Goal: Check status: Check status

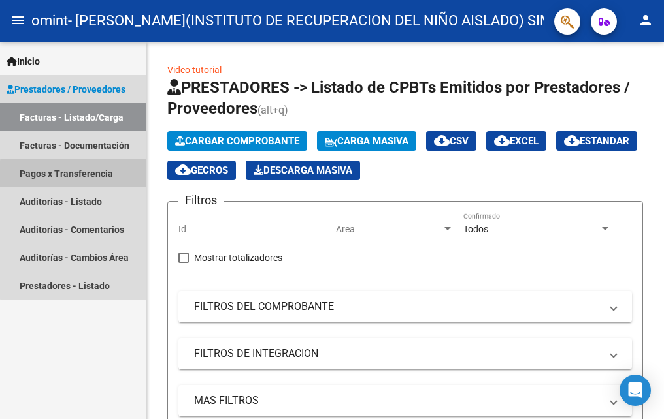
click at [82, 175] on link "Pagos x Transferencia" at bounding box center [73, 173] width 146 height 28
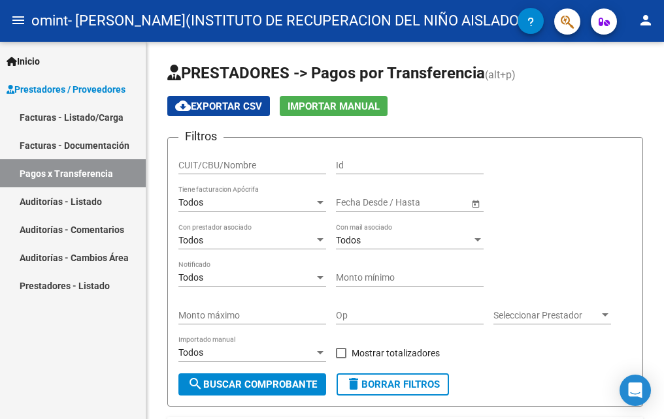
click at [88, 140] on link "Facturas - Documentación" at bounding box center [73, 145] width 146 height 28
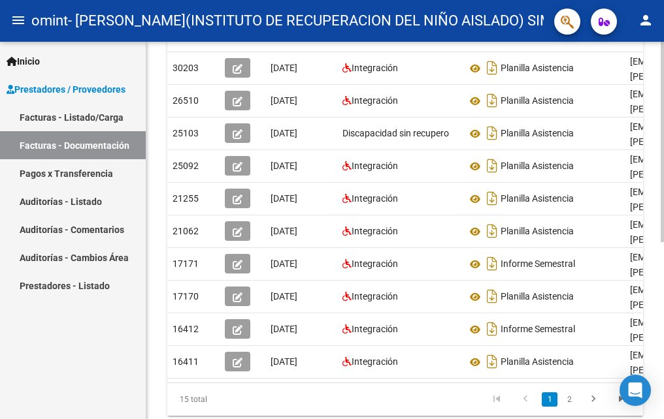
scroll to position [304, 0]
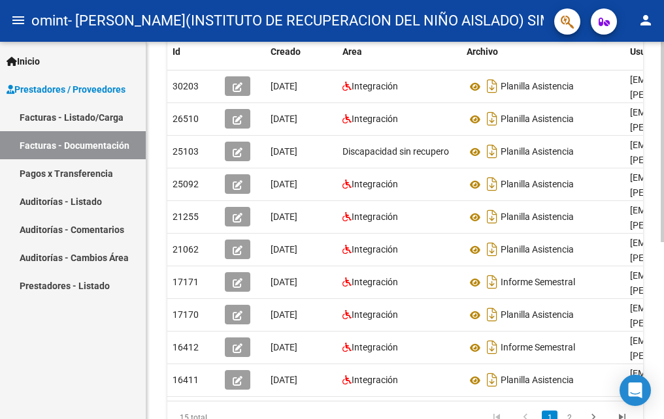
click at [663, 336] on html "menu omint - I.R.I.N.A.(INSTITUTO DE RECUPERACION DEL NIÑO AISLADO) SIMPLE ASOC…" at bounding box center [332, 209] width 664 height 419
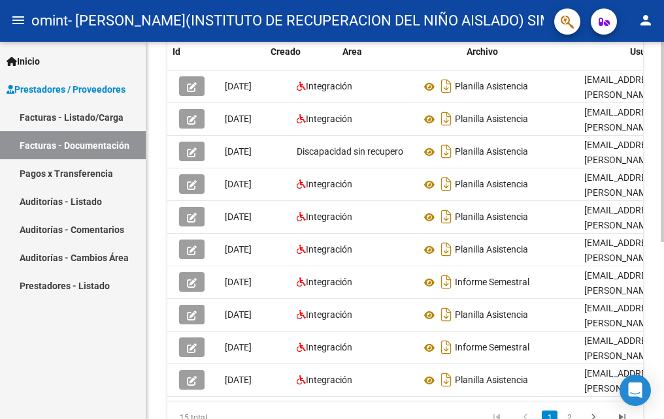
scroll to position [0, 0]
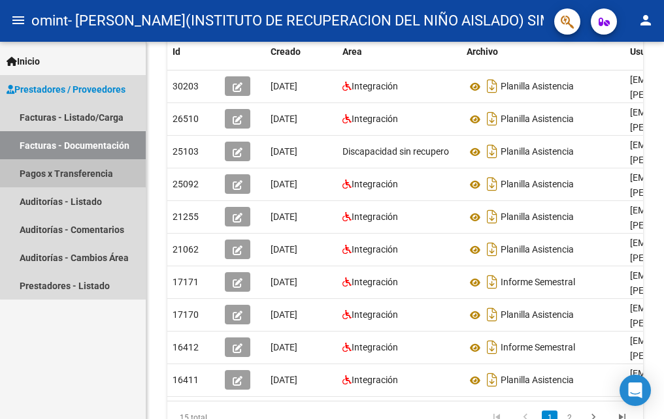
click at [106, 178] on link "Pagos x Transferencia" at bounding box center [73, 173] width 146 height 28
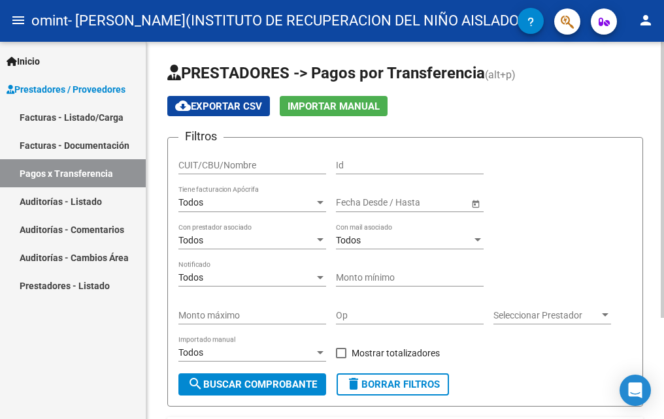
click at [255, 163] on input "CUIT/CBU/Nombre" at bounding box center [252, 165] width 148 height 11
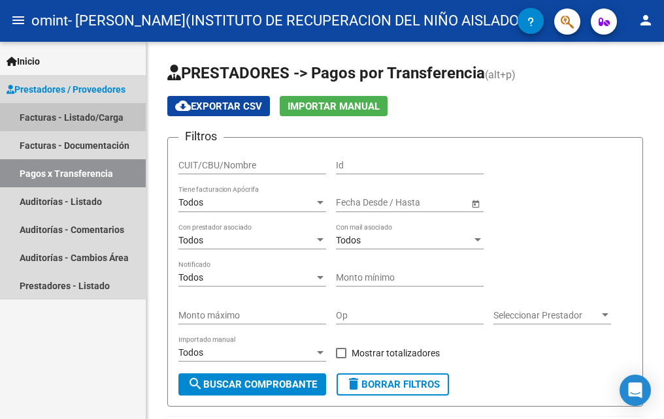
click at [99, 114] on link "Facturas - Listado/Carga" at bounding box center [73, 117] width 146 height 28
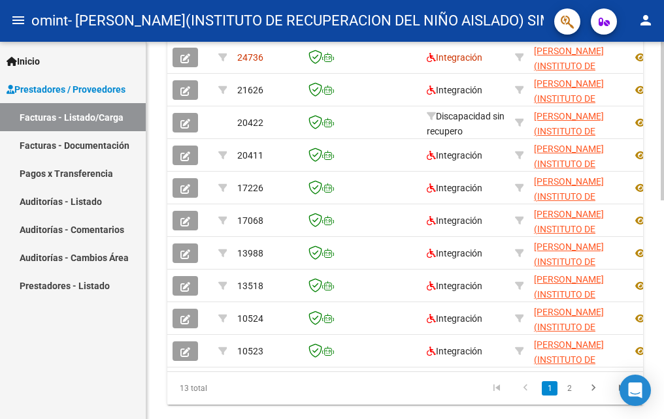
scroll to position [519, 0]
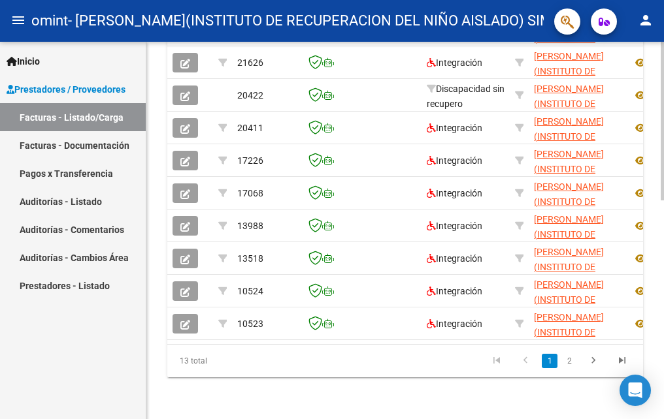
click at [663, 387] on html "menu omint - I.R.I.N.A.(INSTITUTO DE RECUPERACION DEL NIÑO AISLADO) SIMPLE ASOC…" at bounding box center [332, 209] width 664 height 419
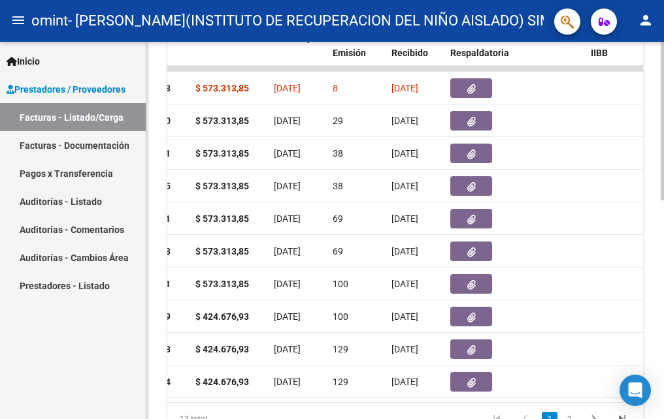
scroll to position [429, 0]
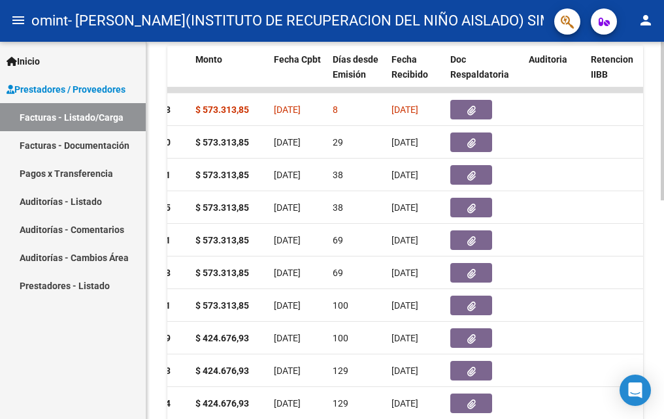
click at [663, 285] on html "menu omint - I.R.I.N.A.(INSTITUTO DE RECUPERACION DEL NIÑO AISLADO) SIMPLE ASOC…" at bounding box center [332, 209] width 664 height 419
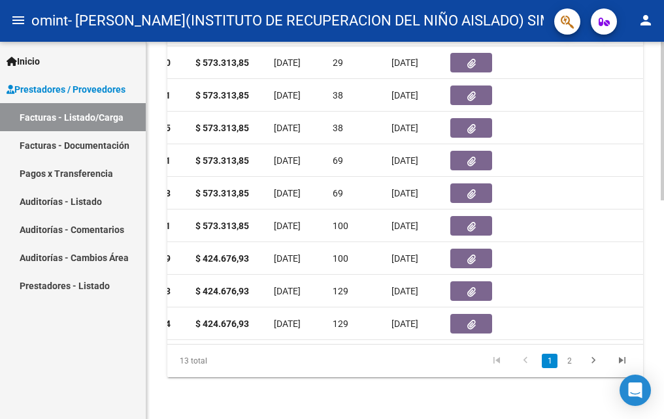
scroll to position [513, 0]
click at [663, 379] on html "menu omint - I.R.I.N.A.(INSTITUTO DE RECUPERACION DEL NIÑO AISLADO) SIMPLE ASOC…" at bounding box center [332, 209] width 664 height 419
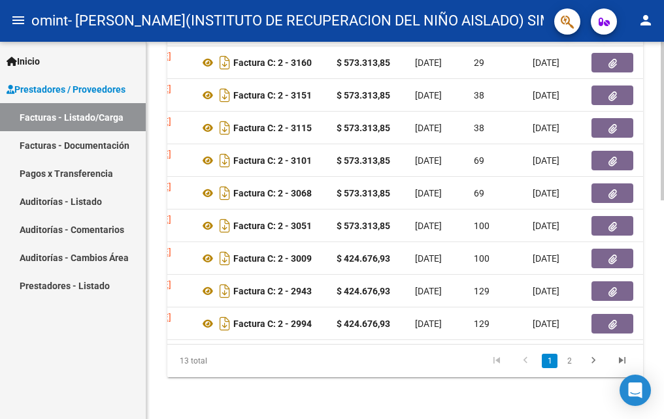
scroll to position [355, 0]
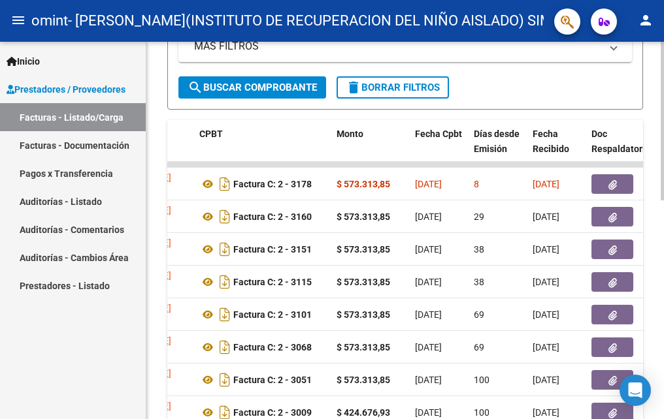
click at [662, 278] on div at bounding box center [662, 273] width 3 height 159
click at [101, 147] on link "Facturas - Documentación" at bounding box center [73, 145] width 146 height 28
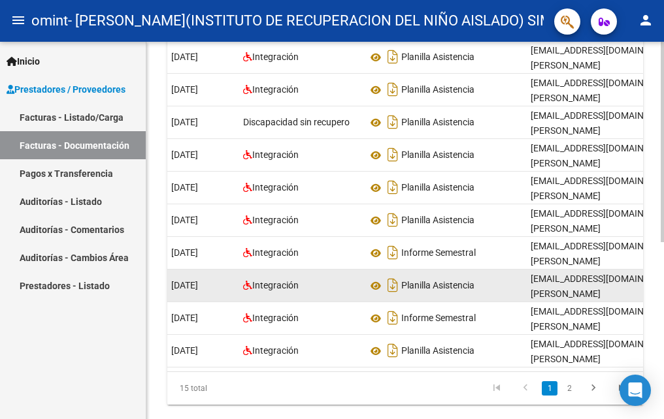
scroll to position [0, 96]
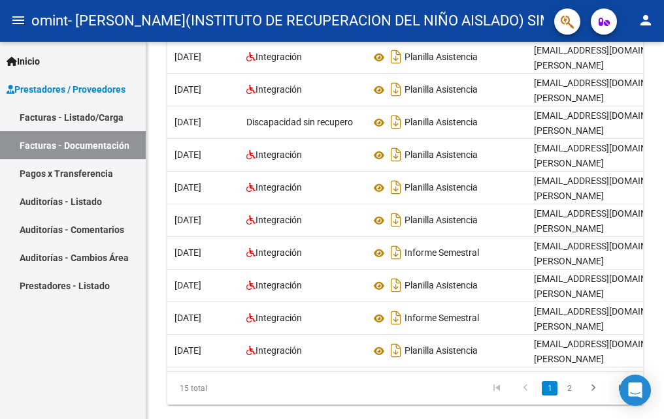
click at [105, 173] on link "Pagos x Transferencia" at bounding box center [73, 173] width 146 height 28
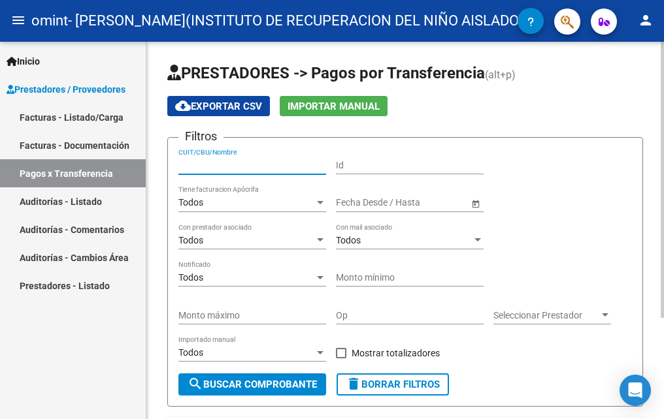
click at [269, 168] on input "CUIT/CBU/Nombre" at bounding box center [252, 165] width 148 height 11
type input "30612125720"
click at [312, 388] on span "search Buscar Comprobante" at bounding box center [252, 385] width 129 height 12
click at [520, 320] on span "Seleccionar Prestador" at bounding box center [546, 315] width 106 height 11
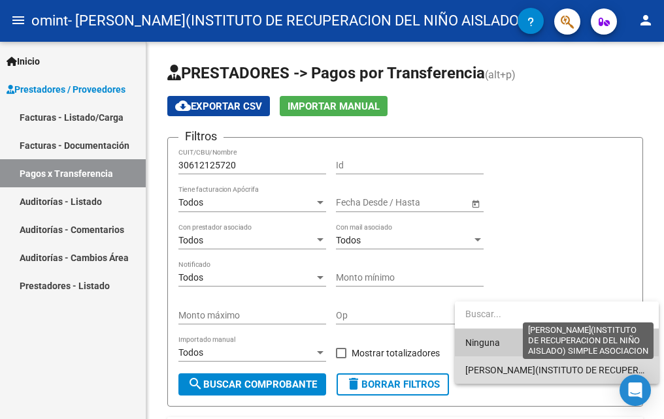
click at [512, 375] on span "[PERSON_NAME](INSTITUTO DE RECUPERACION DEL NIÑO AISLADO) SIMPLE ASOCIACION" at bounding box center [652, 370] width 375 height 10
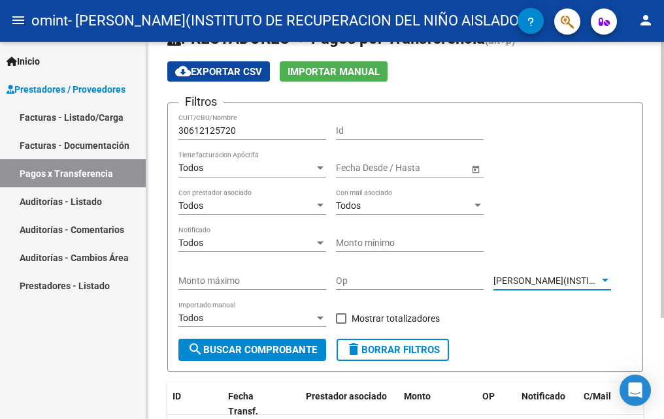
scroll to position [65, 0]
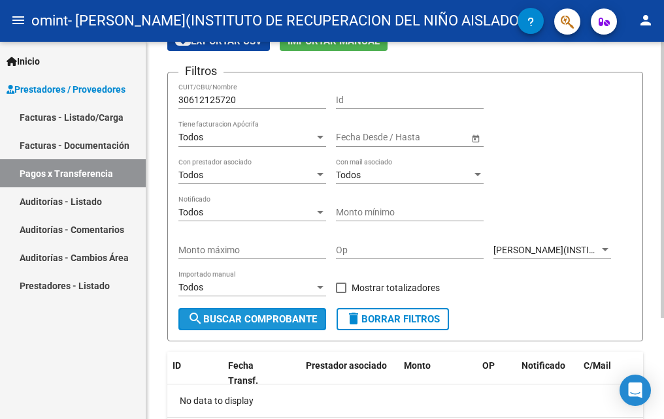
click at [287, 322] on span "search Buscar Comprobante" at bounding box center [252, 320] width 129 height 12
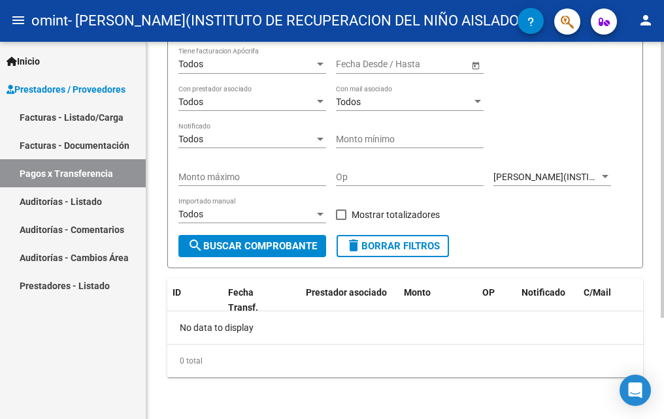
scroll to position [8, 0]
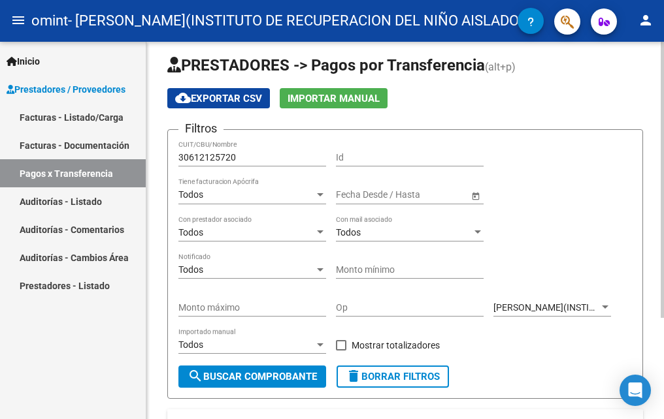
click at [392, 156] on input "Id" at bounding box center [410, 157] width 148 height 11
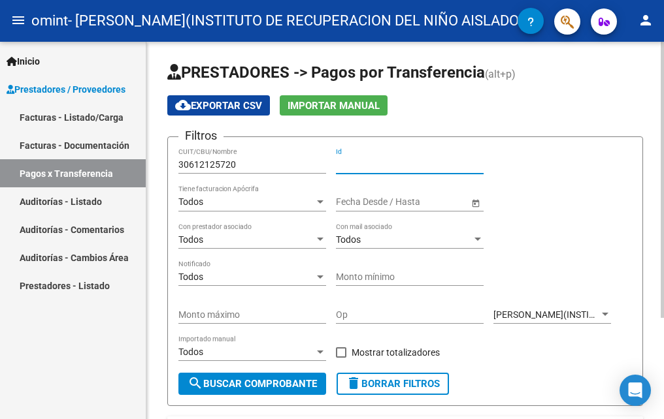
scroll to position [0, 0]
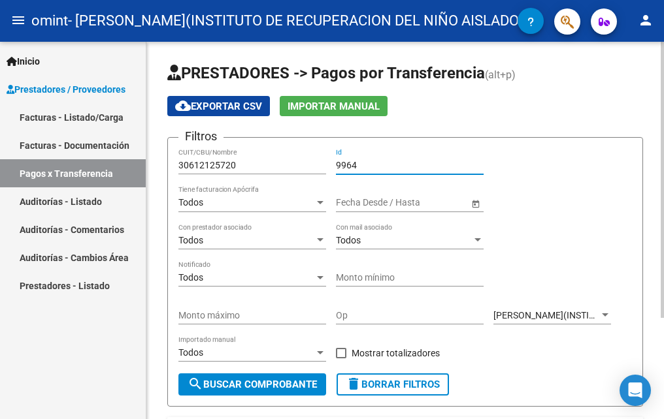
type input "9964"
click at [269, 391] on button "search Buscar Comprobante" at bounding box center [252, 385] width 148 height 22
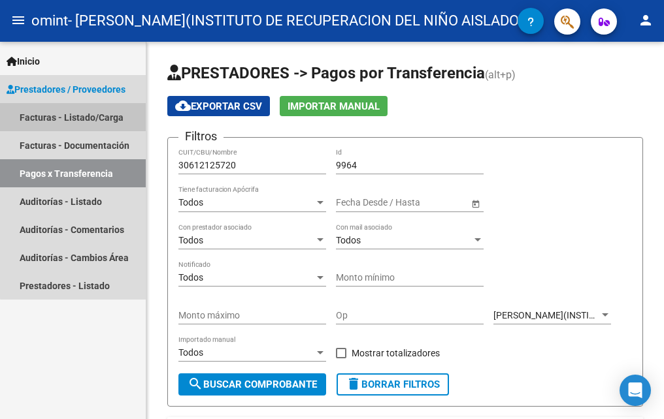
click at [103, 119] on link "Facturas - Listado/Carga" at bounding box center [73, 117] width 146 height 28
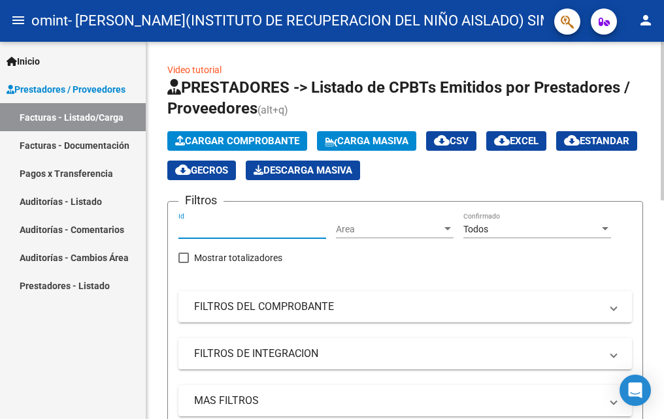
click at [269, 224] on input "Id" at bounding box center [252, 229] width 148 height 11
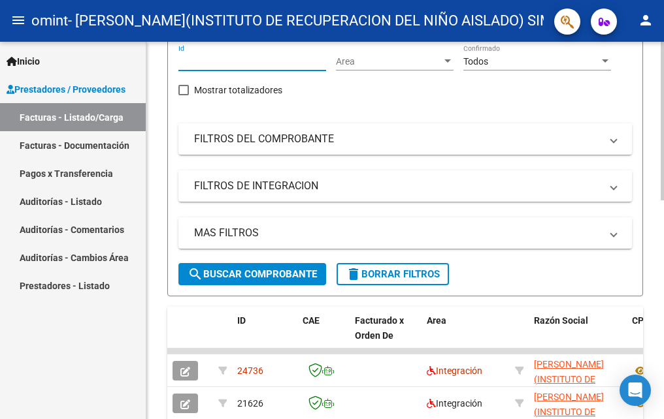
scroll to position [169, 0]
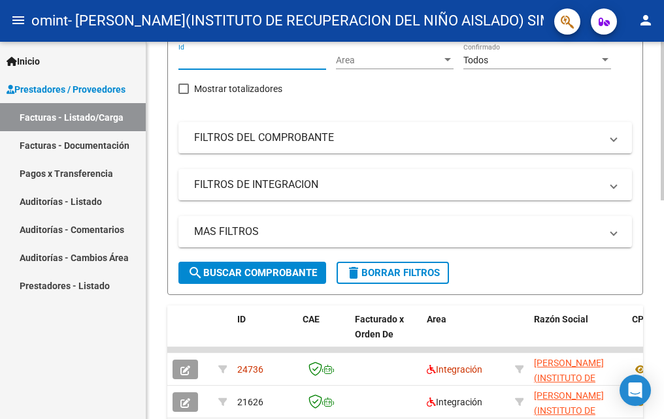
click at [660, 246] on div "Video tutorial PRESTADORES -> Listado de CPBTs Emitidos por Prestadores / Prove…" at bounding box center [406, 316] width 521 height 887
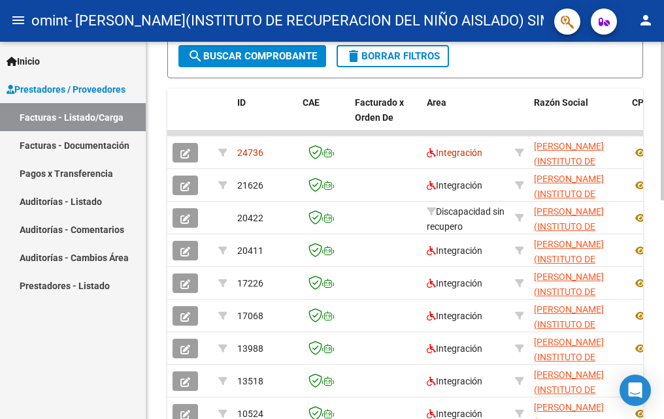
scroll to position [392, 0]
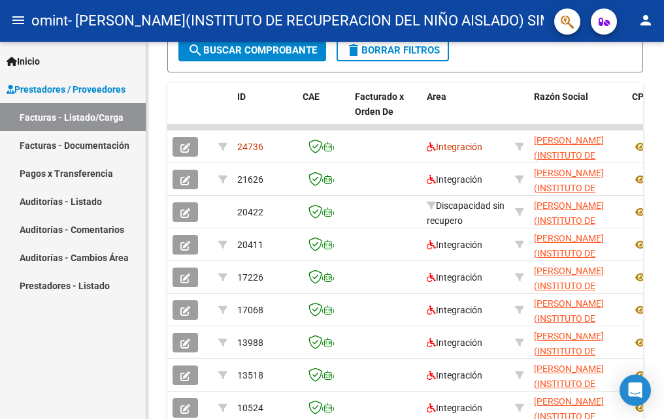
drag, startPoint x: 338, startPoint y: 419, endPoint x: 380, endPoint y: 424, distance: 42.8
click at [380, 419] on html "menu omint - I.R.I.N.A.(INSTITUTO DE RECUPERACION DEL NIÑO AISLADO) SIMPLE ASOC…" at bounding box center [332, 209] width 664 height 419
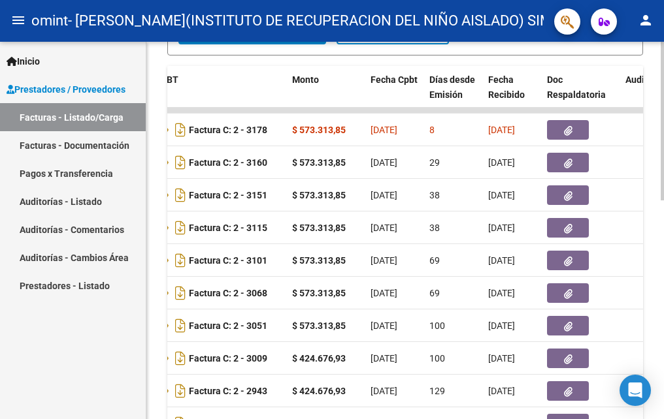
scroll to position [372, 0]
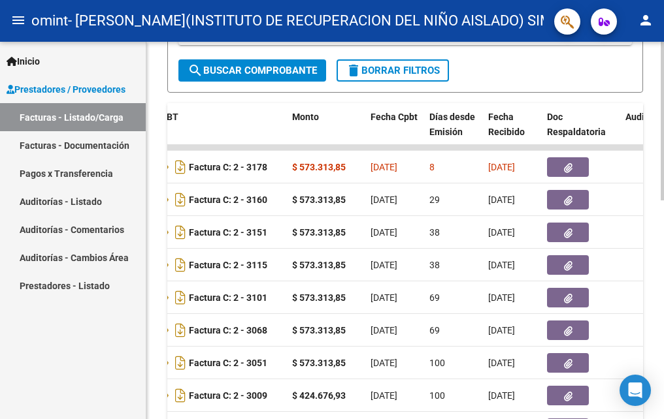
click at [663, 266] on html "menu omint - I.R.I.N.A.(INSTITUTO DE RECUPERACION DEL NIÑO AISLADO) SIMPLE ASOC…" at bounding box center [332, 209] width 664 height 419
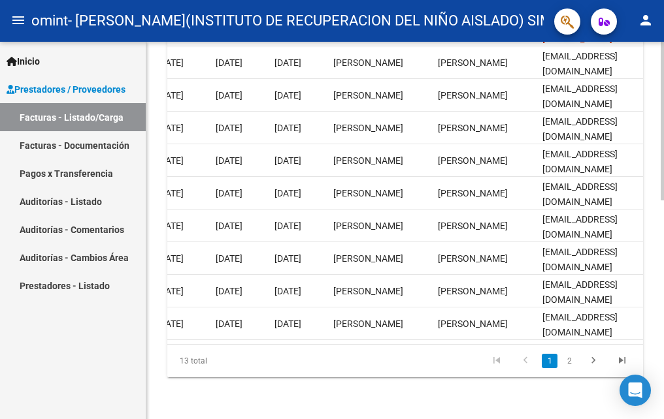
scroll to position [0, 2279]
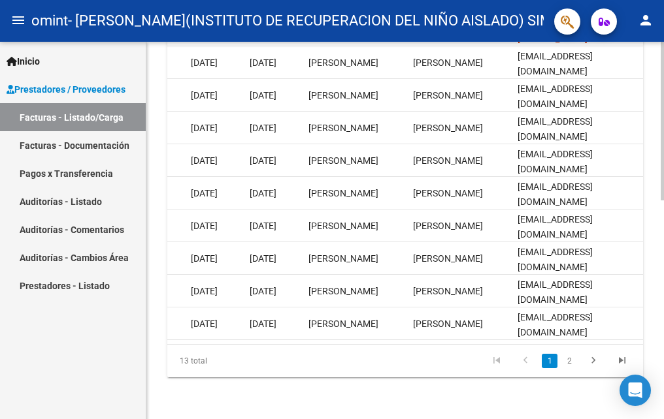
click at [663, 329] on html "menu omint - I.R.I.N.A.(INSTITUTO DE RECUPERACION DEL NIÑO AISLADO) SIMPLE ASOC…" at bounding box center [332, 209] width 664 height 419
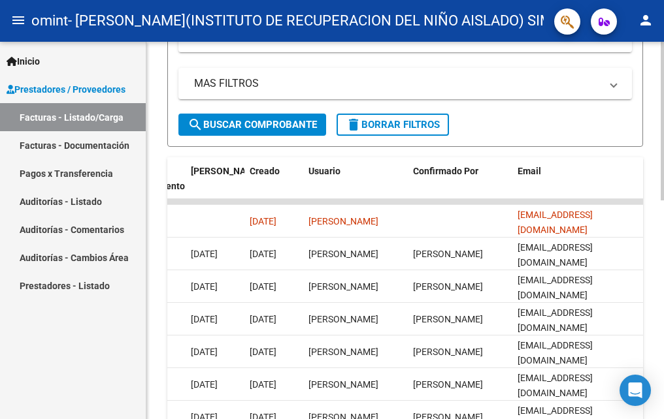
scroll to position [314, 0]
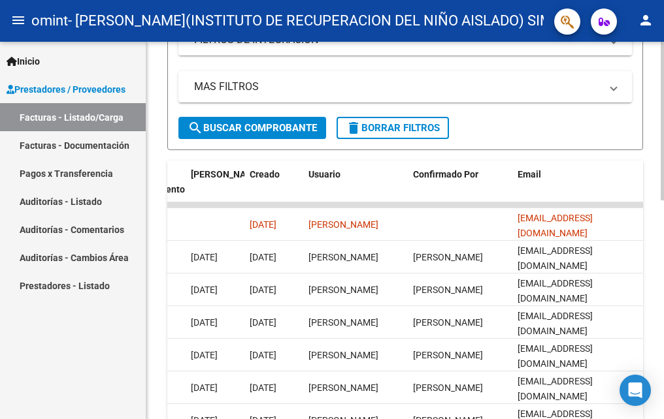
click at [663, 238] on html "menu omint - I.R.I.N.A.(INSTITUTO DE RECUPERACION DEL NIÑO AISLADO) SIMPLE ASOC…" at bounding box center [332, 209] width 664 height 419
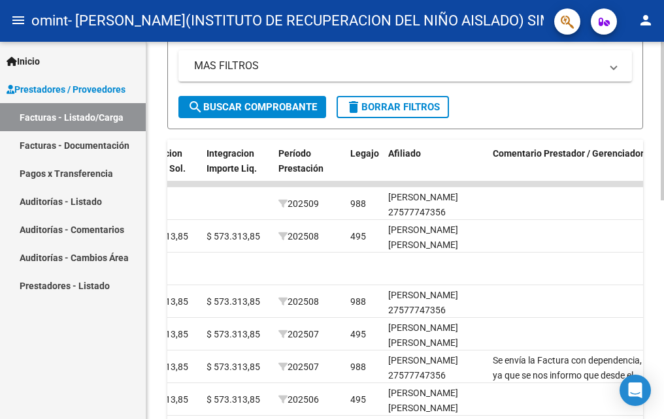
scroll to position [258, 0]
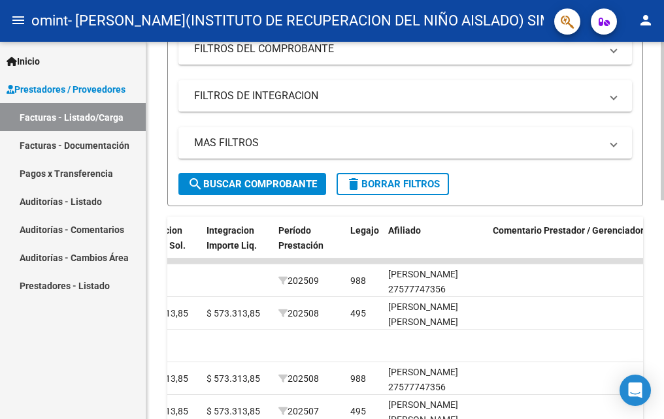
click at [416, 185] on span "delete Borrar Filtros" at bounding box center [393, 184] width 94 height 12
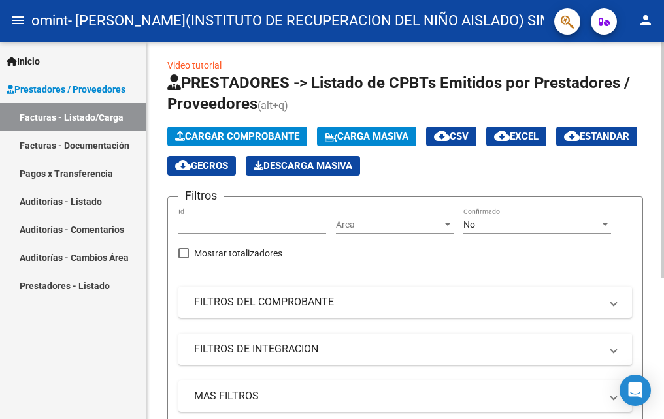
scroll to position [0, 0]
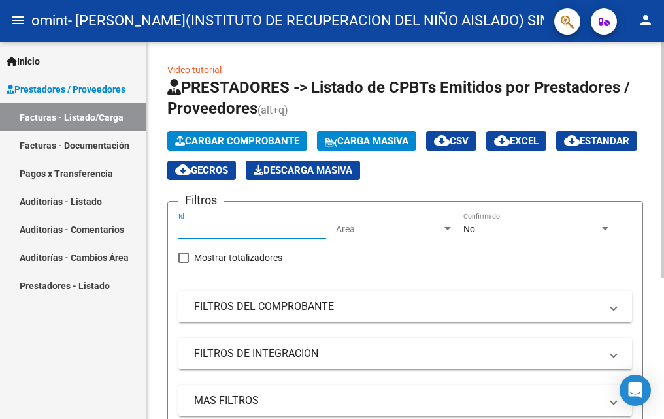
drag, startPoint x: 263, startPoint y: 233, endPoint x: 173, endPoint y: 222, distance: 90.8
click at [151, 216] on div "Video tutorial PRESTADORES -> Listado de CPBTs Emitidos por Prestadores / Prove…" at bounding box center [404, 338] width 517 height 593
paste input "9964"
type input "9964"
click at [534, 232] on div "No" at bounding box center [531, 229] width 136 height 11
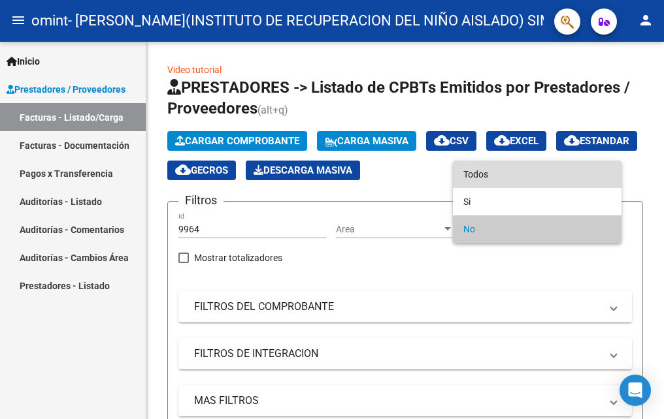
click at [545, 176] on span "Todos" at bounding box center [537, 174] width 148 height 27
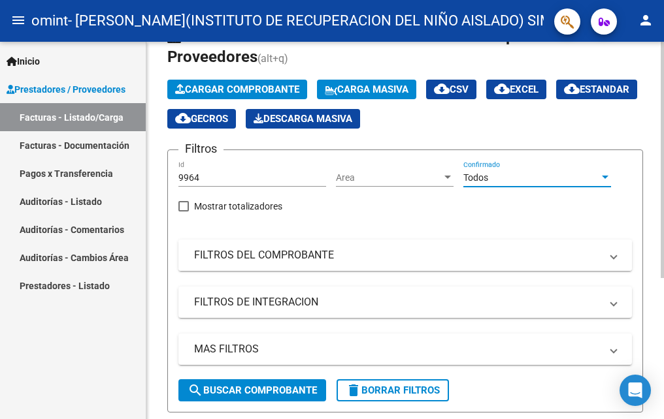
scroll to position [225, 0]
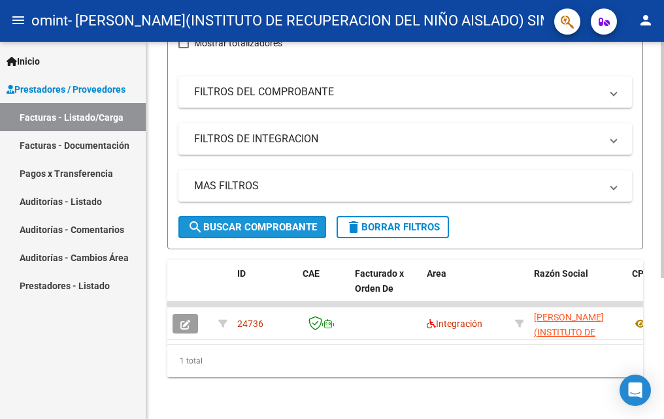
click at [301, 221] on span "search Buscar Comprobante" at bounding box center [252, 227] width 129 height 12
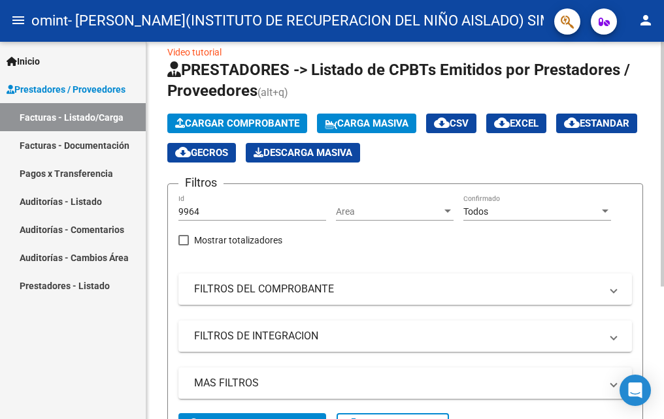
scroll to position [9, 0]
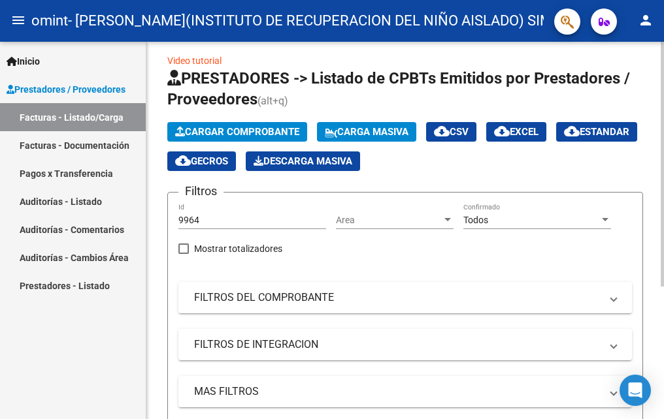
click at [316, 301] on mat-panel-title "FILTROS DEL COMPROBANTE" at bounding box center [397, 298] width 406 height 14
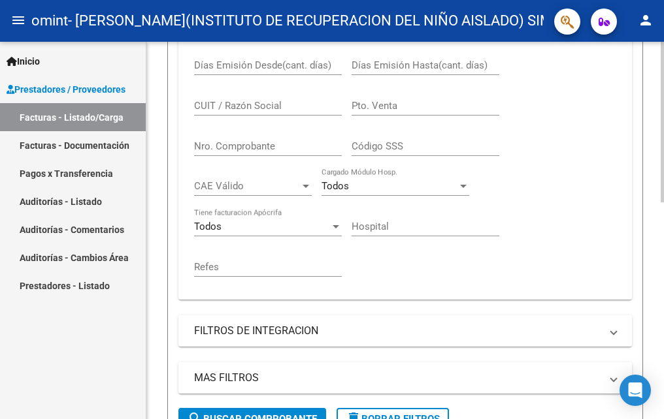
scroll to position [336, 0]
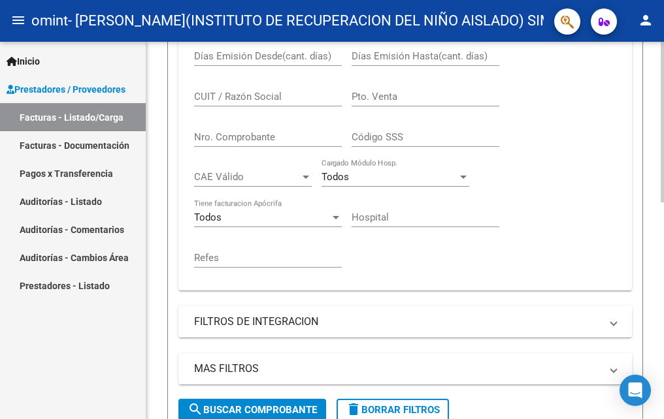
click at [317, 318] on mat-panel-title "FILTROS DE INTEGRACION" at bounding box center [397, 322] width 406 height 14
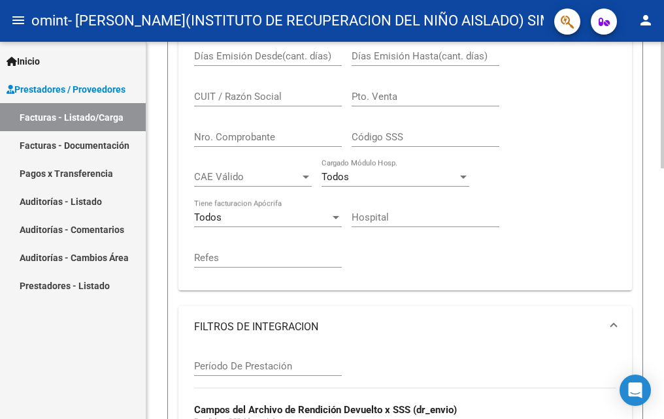
click at [317, 318] on mat-expansion-panel-header "FILTROS DE INTEGRACION" at bounding box center [404, 327] width 453 height 42
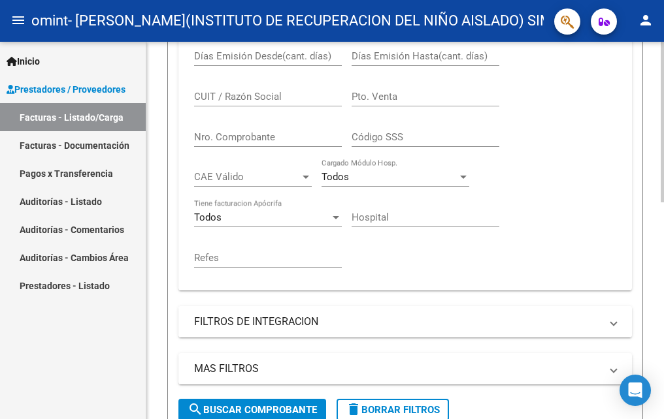
scroll to position [466, 0]
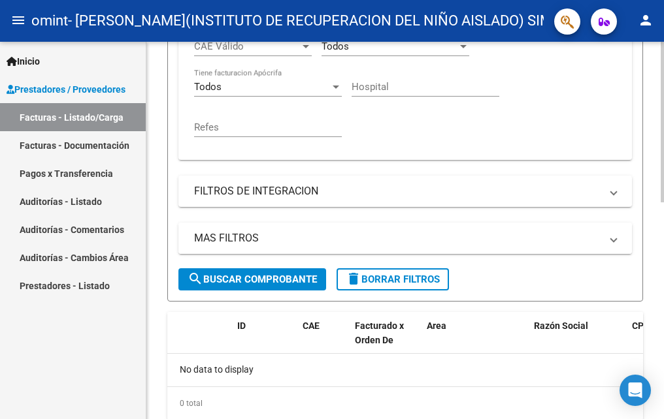
click at [310, 243] on mat-panel-title "MAS FILTROS" at bounding box center [397, 238] width 406 height 14
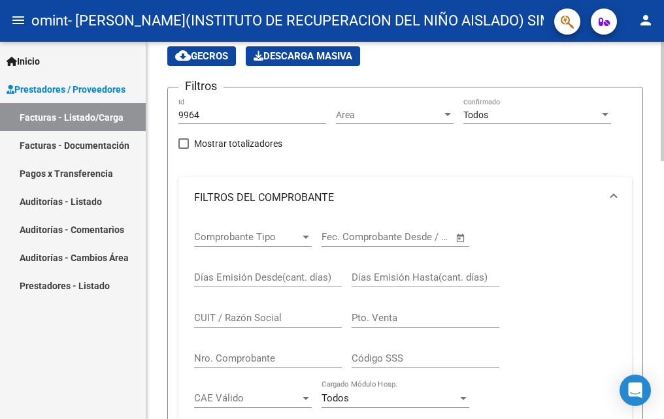
scroll to position [93, 0]
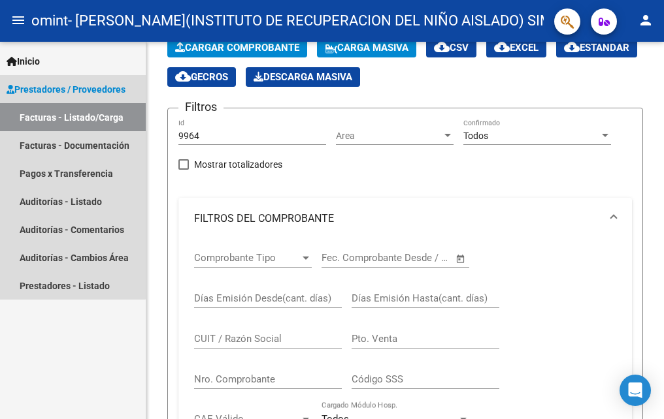
click at [73, 114] on link "Facturas - Listado/Carga" at bounding box center [73, 117] width 146 height 28
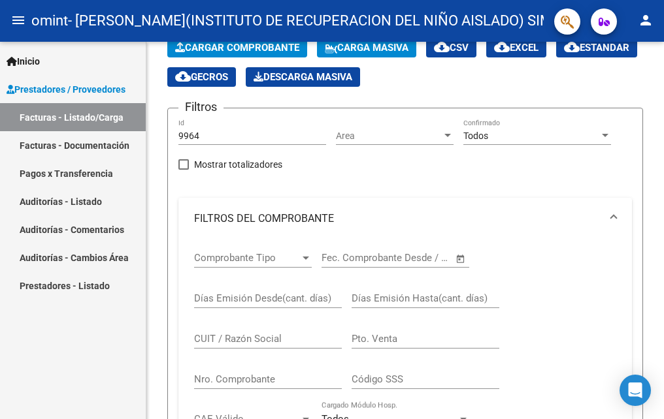
click at [78, 87] on span "Prestadores / Proveedores" at bounding box center [66, 89] width 119 height 14
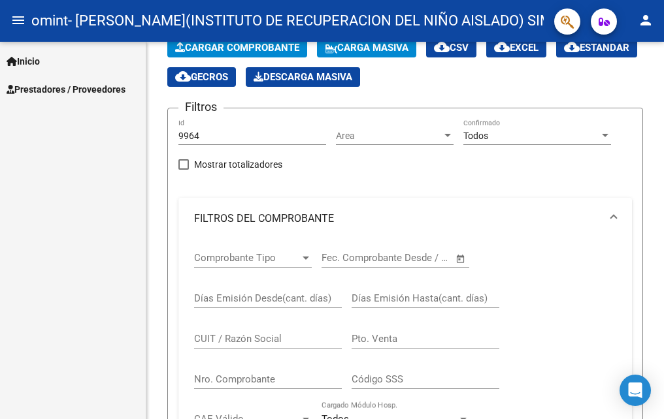
click at [78, 87] on span "Prestadores / Proveedores" at bounding box center [66, 89] width 119 height 14
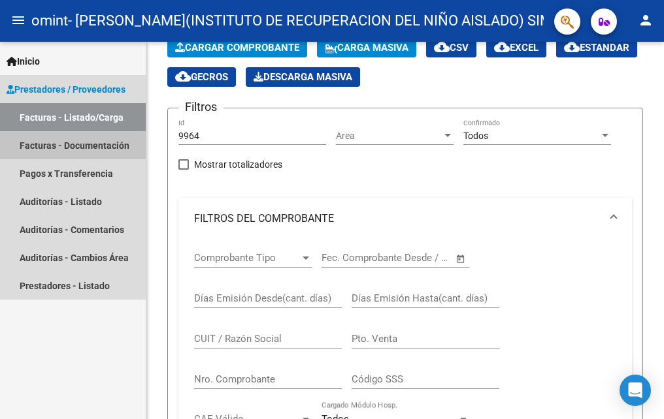
click at [41, 145] on link "Facturas - Documentación" at bounding box center [73, 145] width 146 height 28
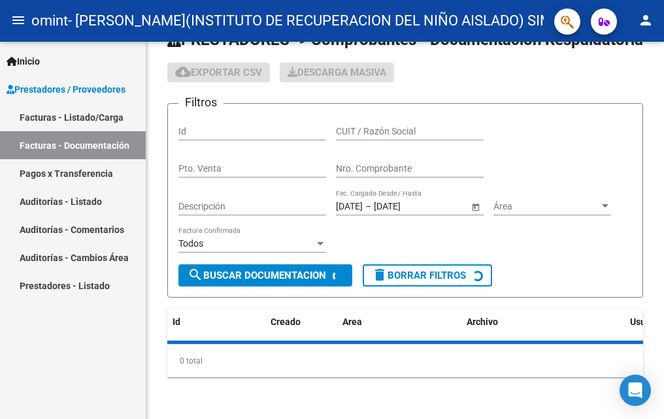
scroll to position [93, 0]
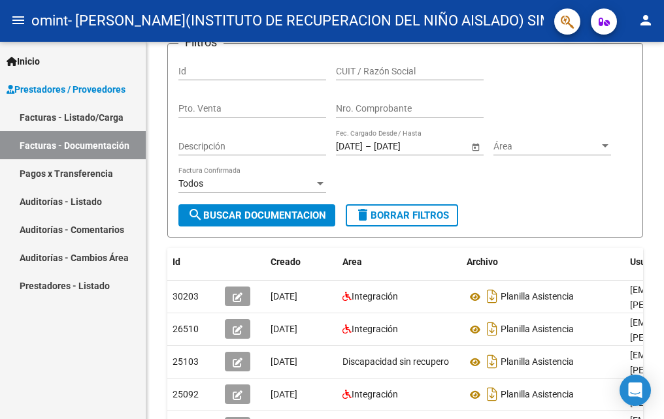
click at [52, 172] on link "Pagos x Transferencia" at bounding box center [73, 173] width 146 height 28
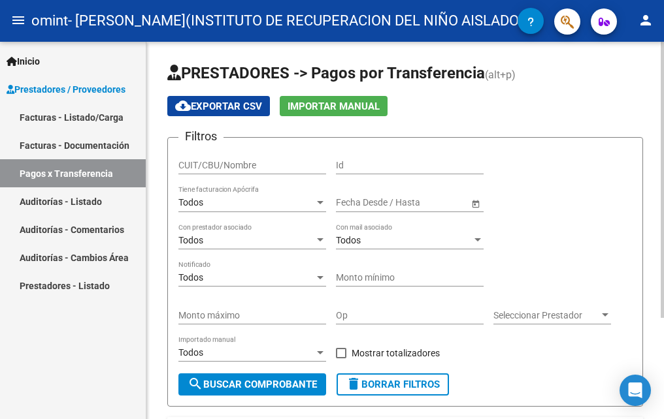
click at [263, 391] on button "search Buscar Comprobante" at bounding box center [252, 385] width 148 height 22
click at [261, 166] on input "CUIT/CBU/Nombre" at bounding box center [252, 165] width 148 height 11
type input "30612125720"
click at [304, 388] on span "search Buscar Comprobante" at bounding box center [252, 385] width 129 height 12
click at [389, 167] on input "Id" at bounding box center [410, 165] width 148 height 11
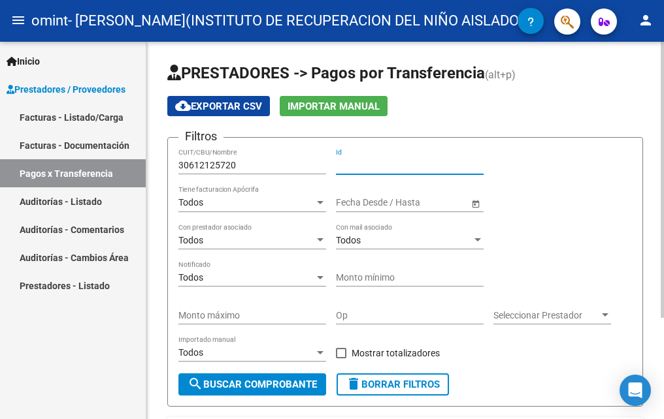
paste input "9964"
type input "9964"
click at [312, 382] on span "search Buscar Comprobante" at bounding box center [252, 385] width 129 height 12
drag, startPoint x: 374, startPoint y: 165, endPoint x: 318, endPoint y: 157, distance: 56.7
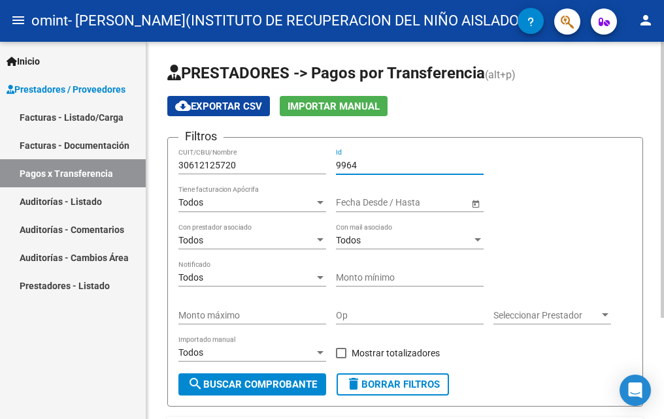
click at [308, 155] on div "Filtros 30612125720 CUIT/CBU/Nombre 9964 Id Todos Tiene facturacion Apócrifa Fe…" at bounding box center [404, 260] width 453 height 225
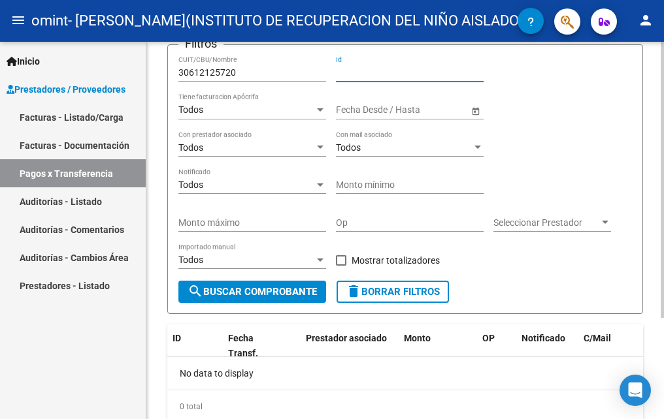
scroll to position [8, 0]
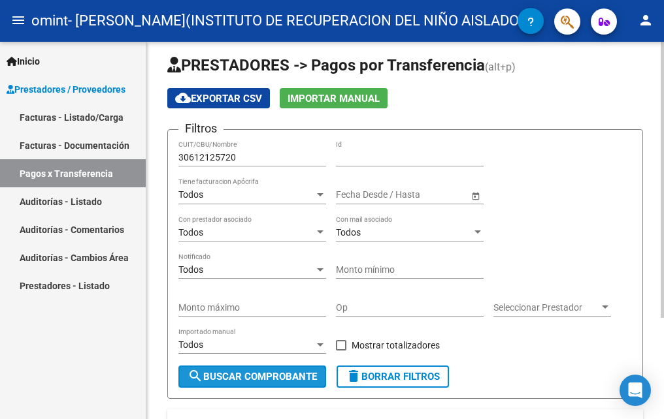
click at [271, 375] on span "search Buscar Comprobante" at bounding box center [252, 377] width 129 height 12
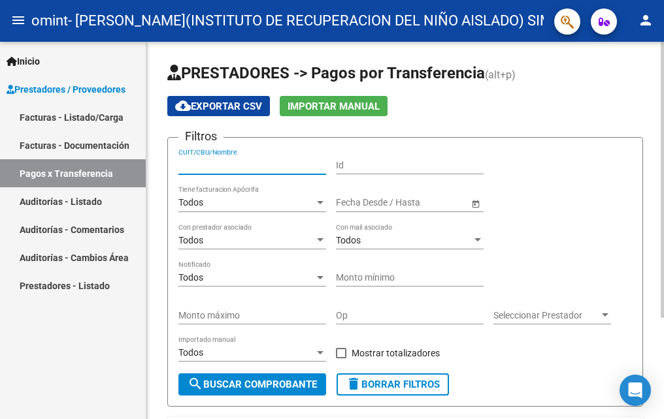
click at [265, 165] on input "CUIT/CBU/Nombre" at bounding box center [252, 165] width 148 height 11
type input "30612125720"
type input "9964"
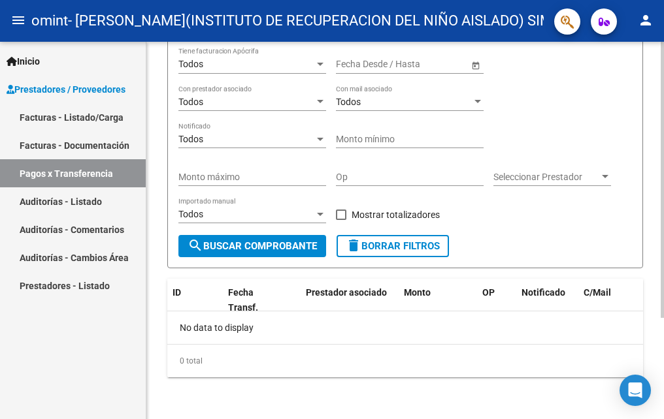
click at [276, 242] on span "search Buscar Comprobante" at bounding box center [252, 246] width 129 height 12
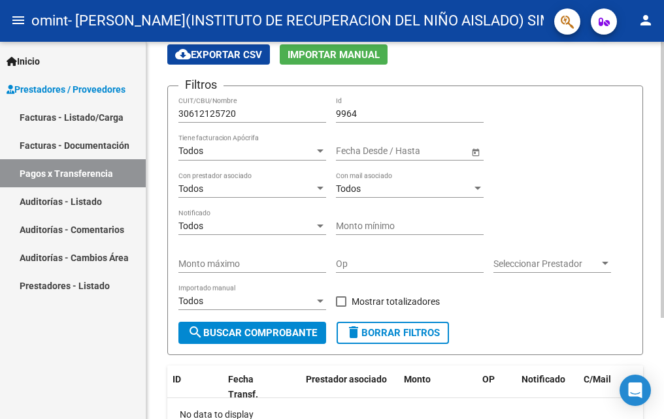
scroll to position [139, 0]
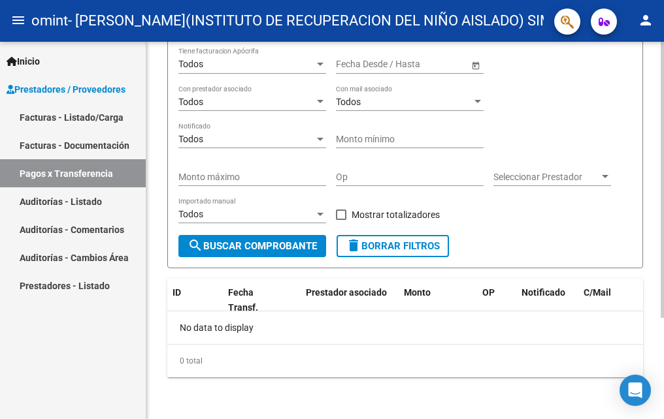
click at [298, 245] on span "search Buscar Comprobante" at bounding box center [252, 246] width 129 height 12
click at [90, 258] on link "Auditorías - Cambios Área" at bounding box center [73, 258] width 146 height 28
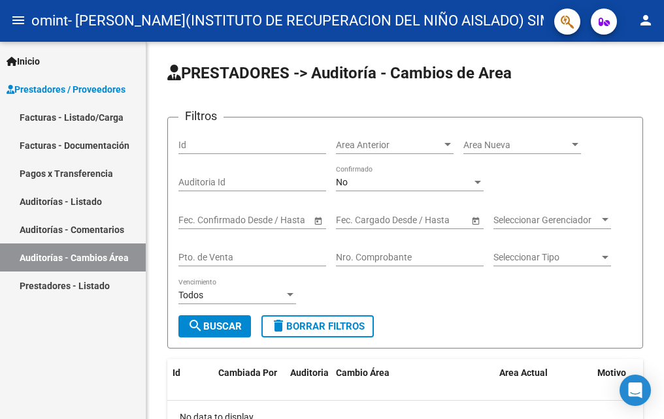
click at [99, 223] on link "Auditorías - Comentarios" at bounding box center [73, 230] width 146 height 28
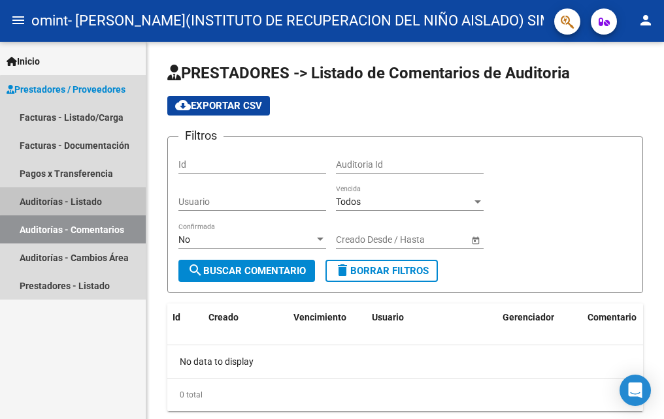
click at [100, 192] on link "Auditorías - Listado" at bounding box center [73, 202] width 146 height 28
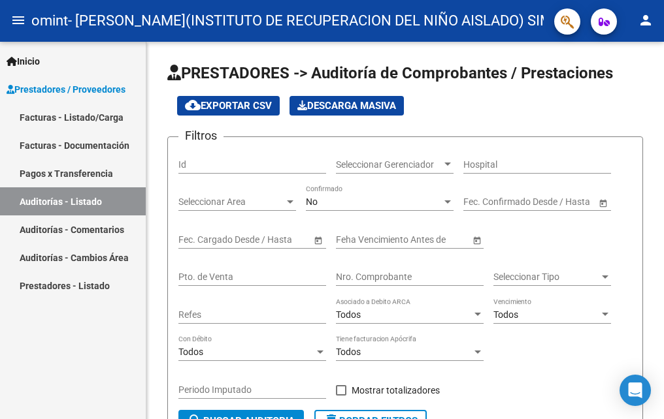
click at [100, 115] on link "Facturas - Listado/Carga" at bounding box center [73, 117] width 146 height 28
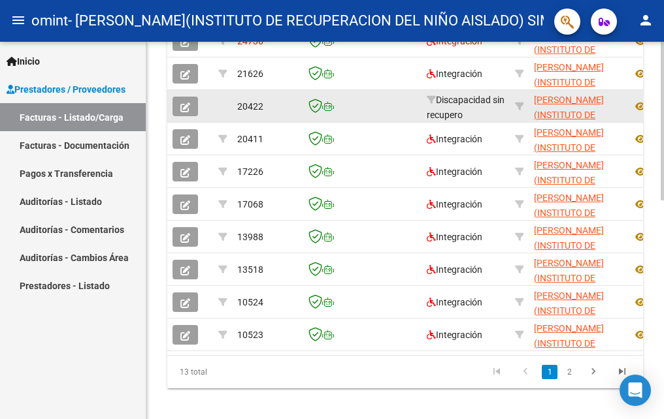
scroll to position [519, 0]
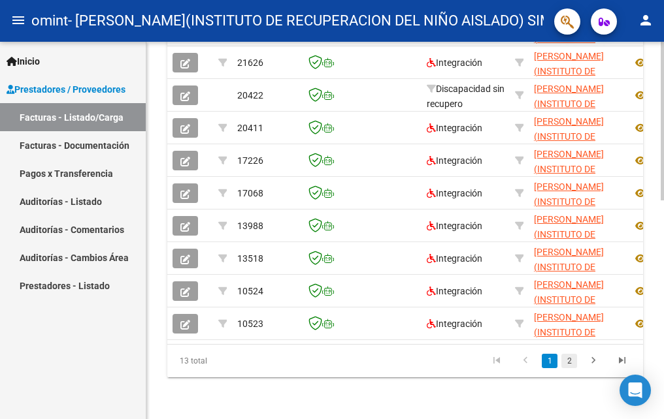
click at [572, 362] on link "2" at bounding box center [569, 361] width 16 height 14
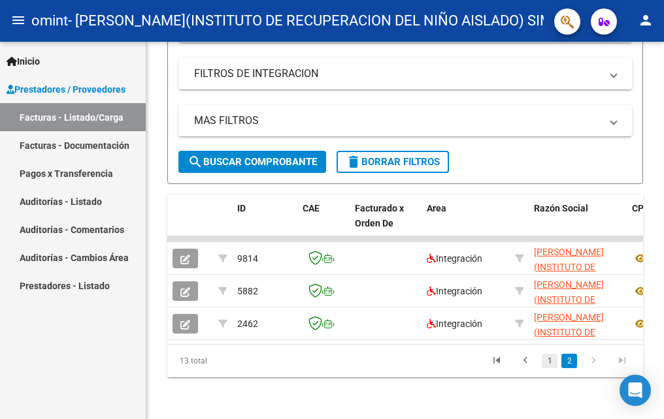
click at [546, 363] on link "1" at bounding box center [550, 361] width 16 height 14
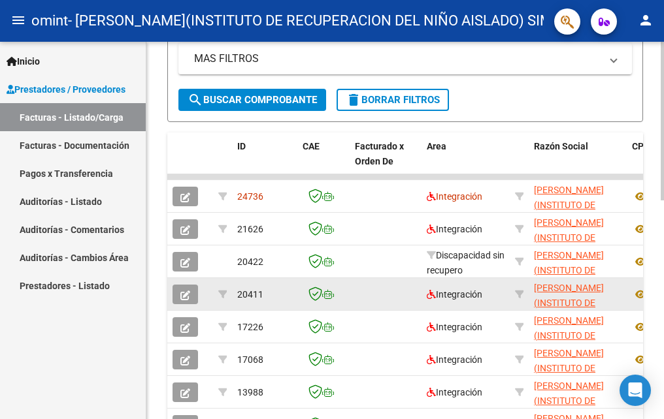
scroll to position [323, 0]
